Goal: Entertainment & Leisure: Consume media (video, audio)

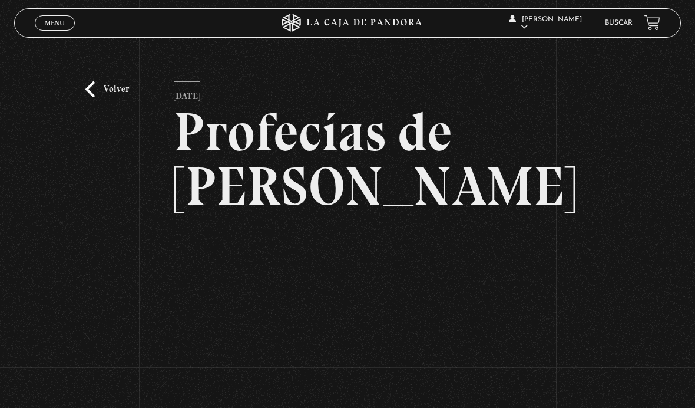
scroll to position [231, 0]
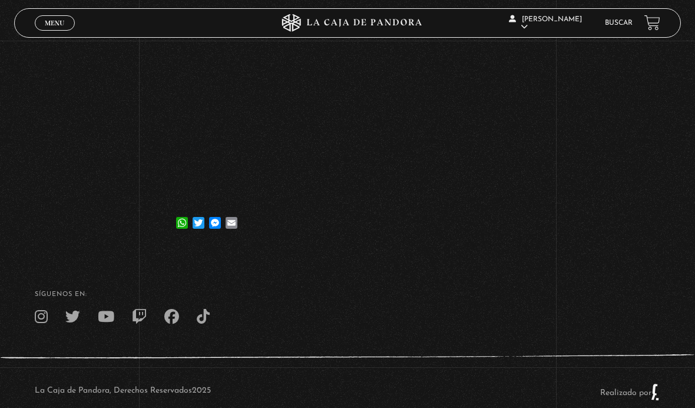
click at [52, 19] on span "Menu" at bounding box center [54, 22] width 19 height 7
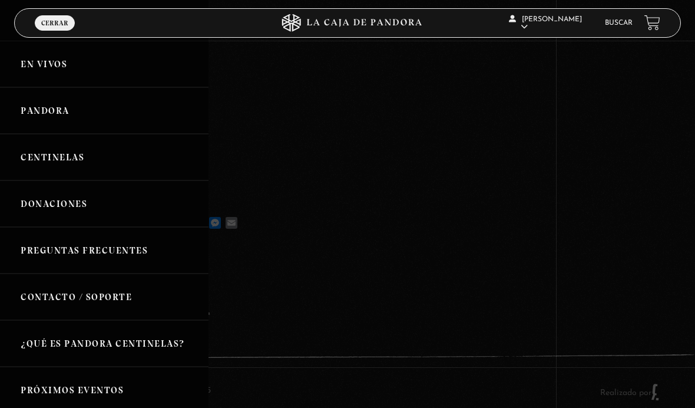
click at [66, 202] on link "Donaciones" at bounding box center [104, 203] width 209 height 47
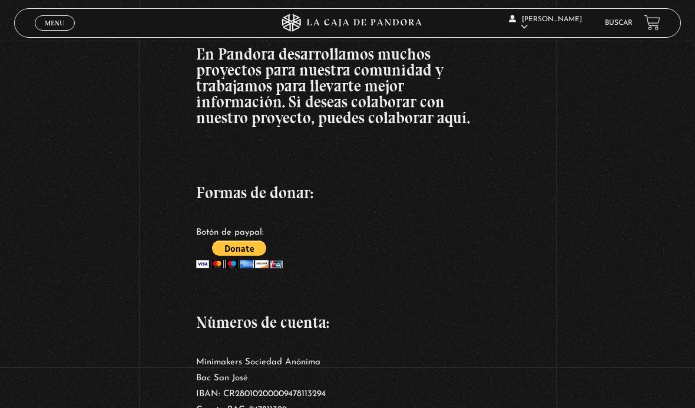
scroll to position [122, 0]
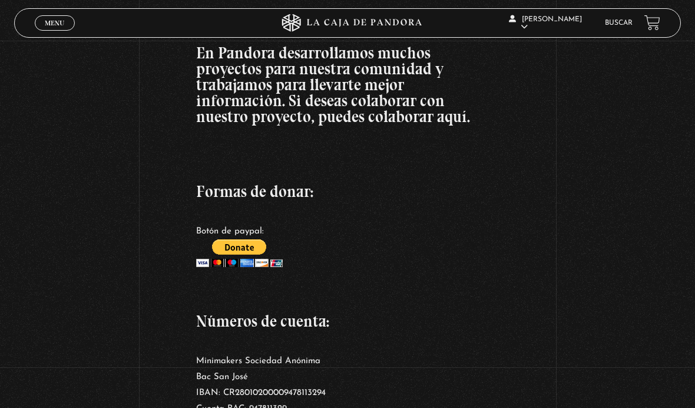
click at [53, 31] on span "Cerrar" at bounding box center [55, 33] width 28 height 8
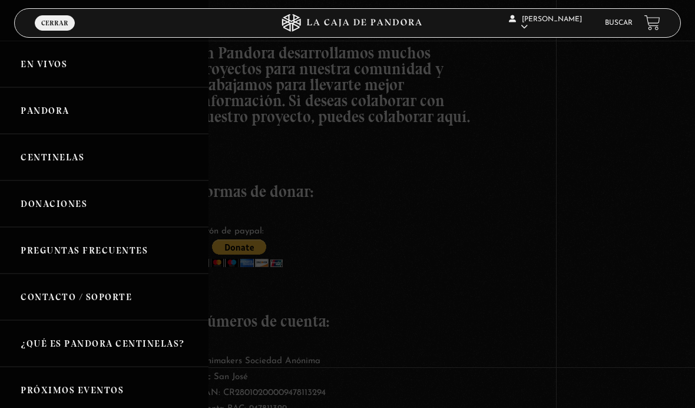
click at [37, 81] on link "En vivos" at bounding box center [104, 64] width 209 height 47
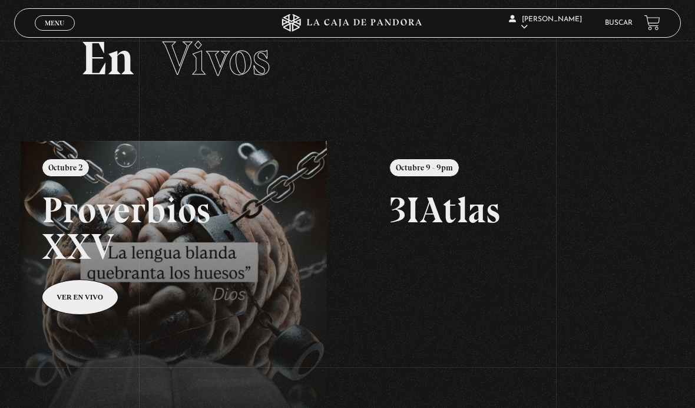
scroll to position [36, 0]
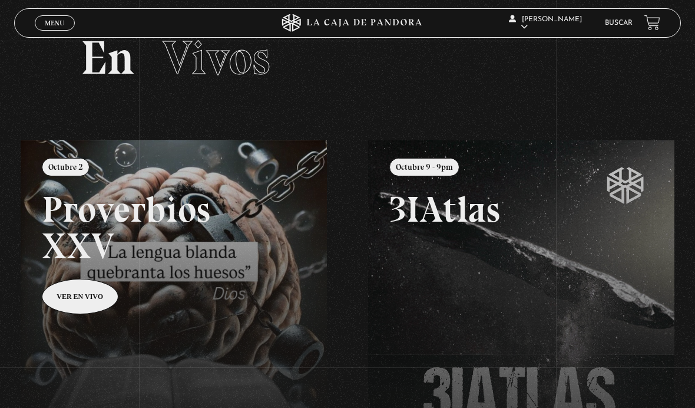
click at [93, 155] on link at bounding box center [368, 344] width 695 height 408
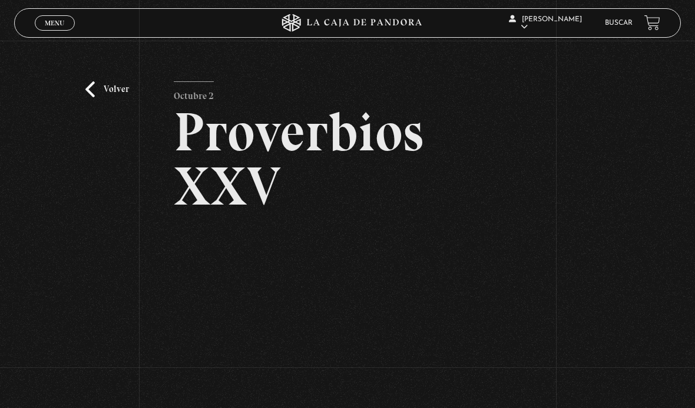
click at [54, 30] on span "Cerrar" at bounding box center [55, 33] width 28 height 8
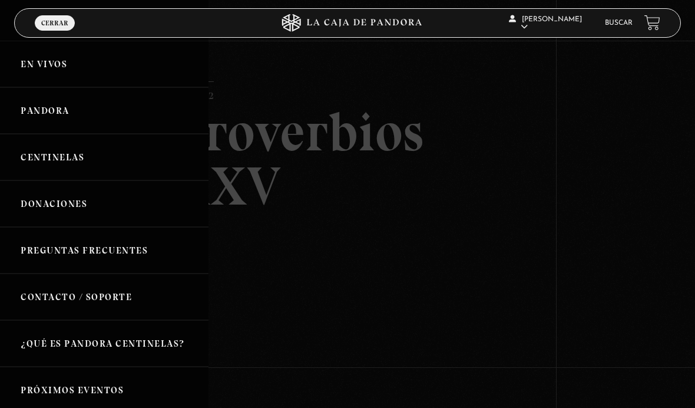
click at [31, 71] on link "En vivos" at bounding box center [104, 64] width 209 height 47
